Goal: Navigation & Orientation: Find specific page/section

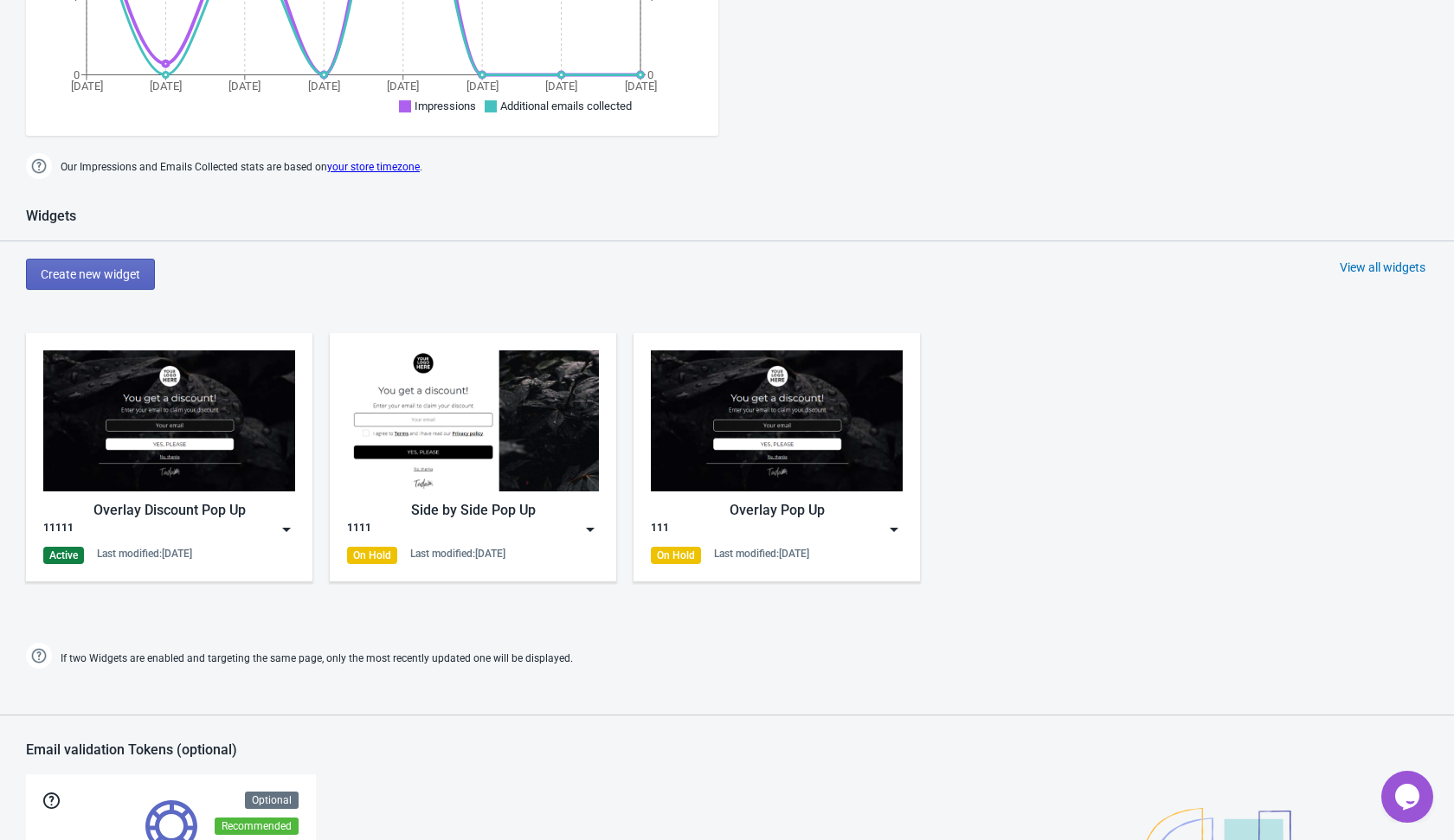
scroll to position [660, 0]
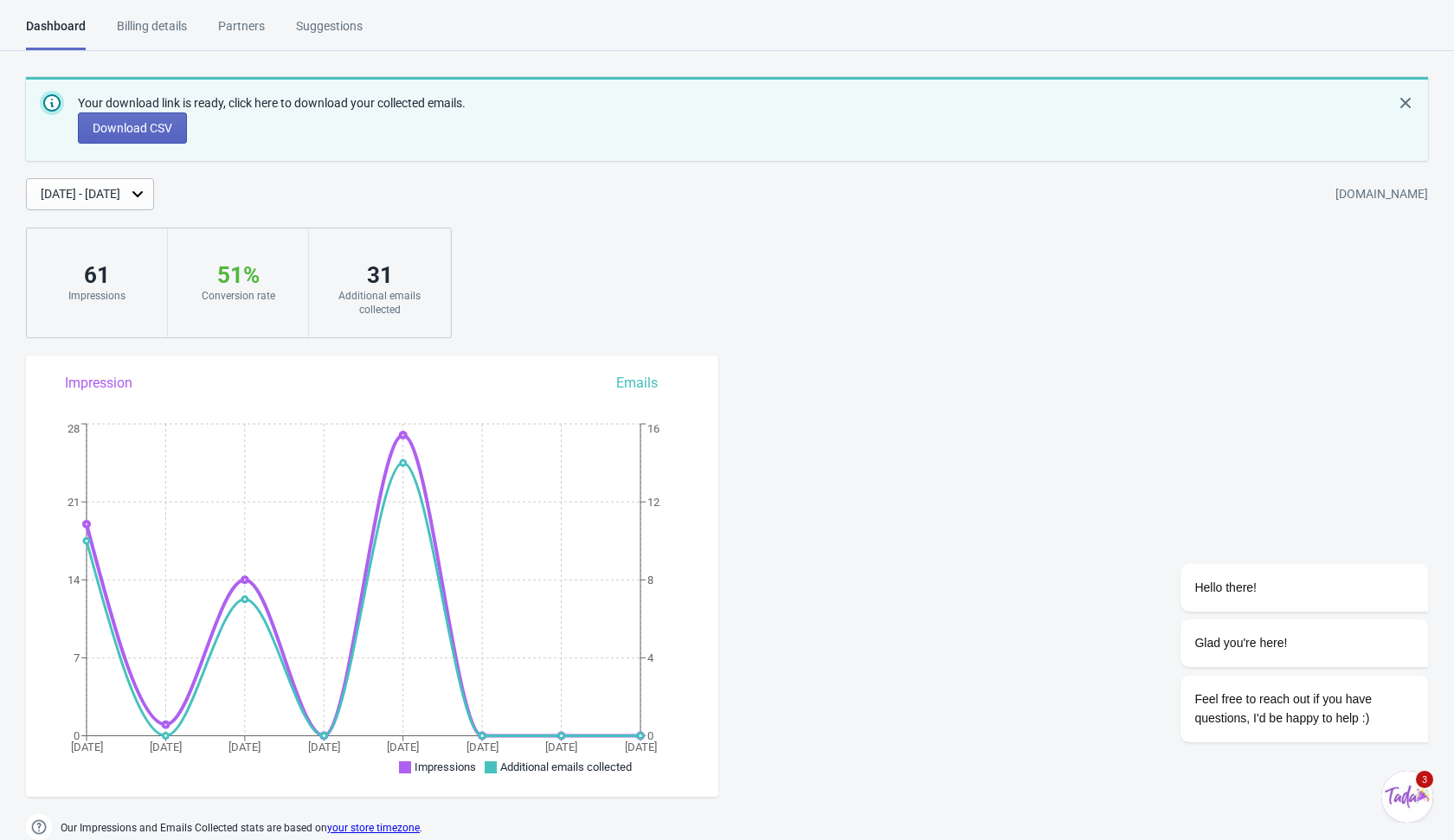
click at [233, 25] on div "Partners" at bounding box center [241, 32] width 47 height 30
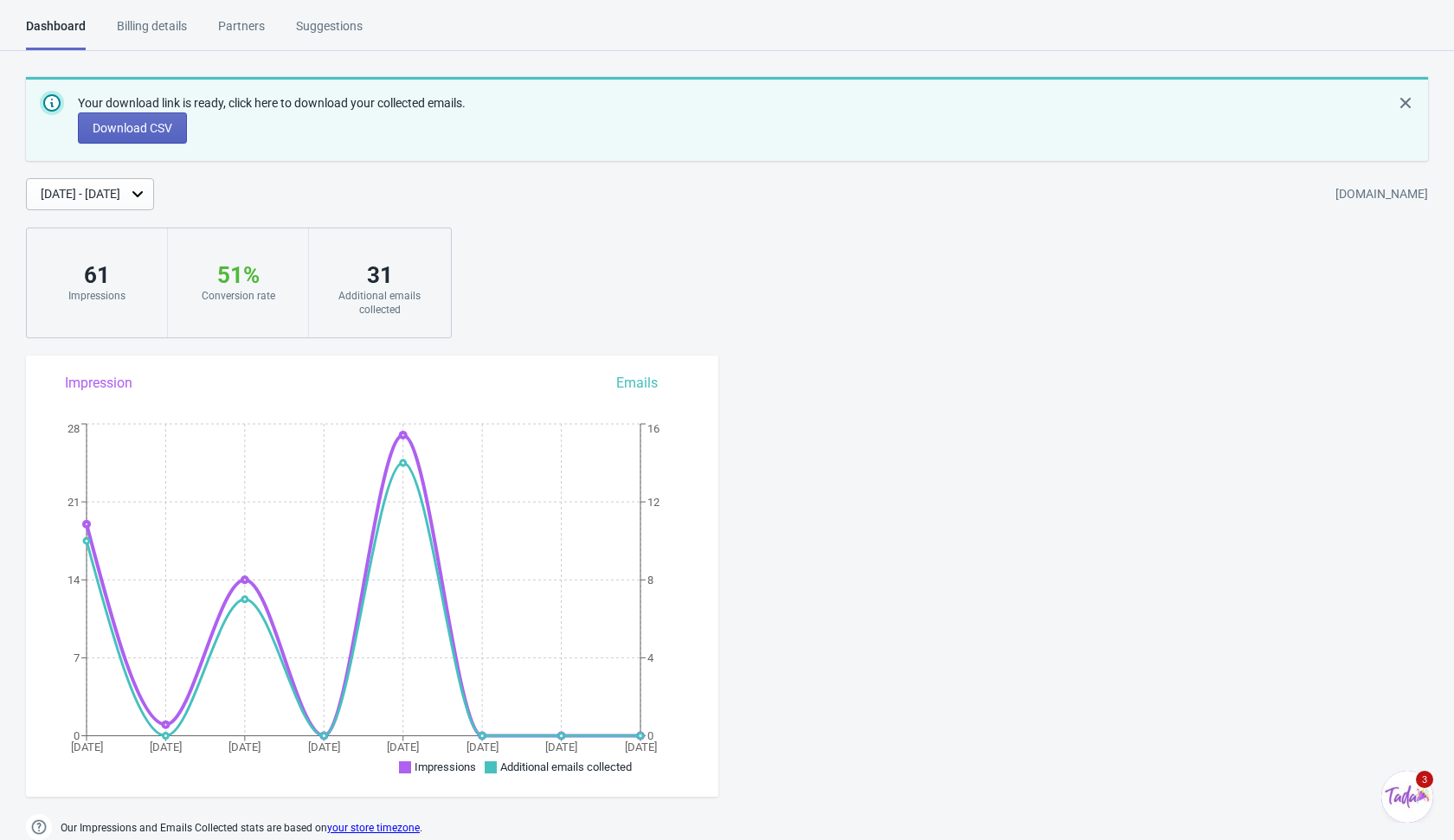
click at [258, 28] on div "Partners" at bounding box center [241, 32] width 47 height 30
